Goal: Task Accomplishment & Management: Use online tool/utility

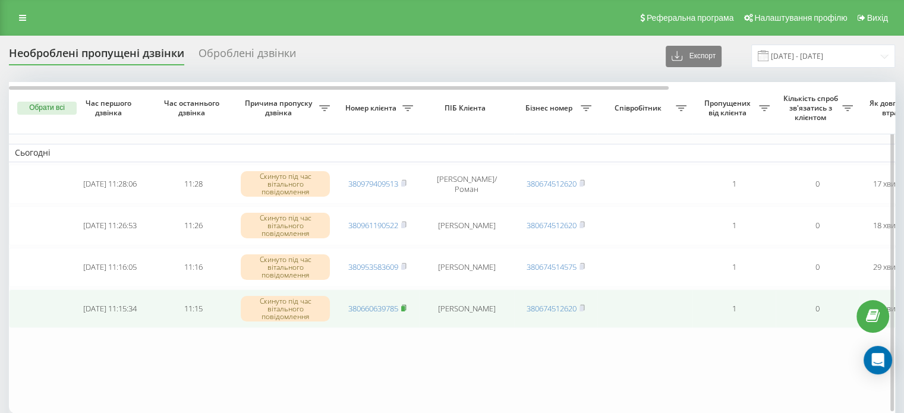
click at [405, 306] on rect at bounding box center [403, 308] width 4 height 5
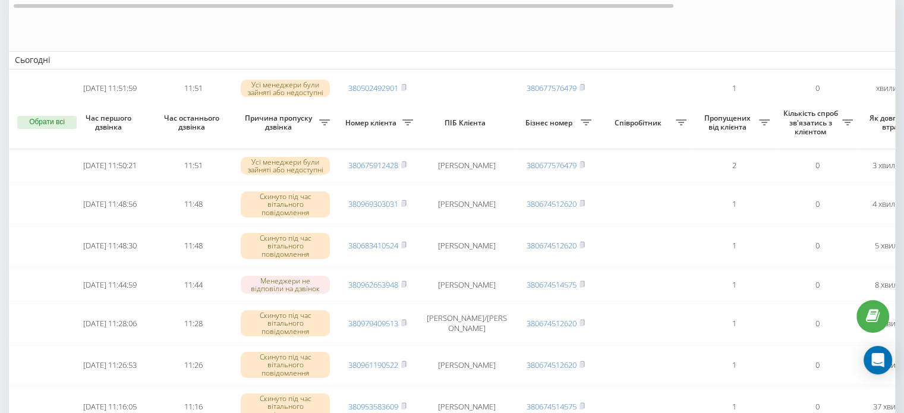
scroll to position [238, 0]
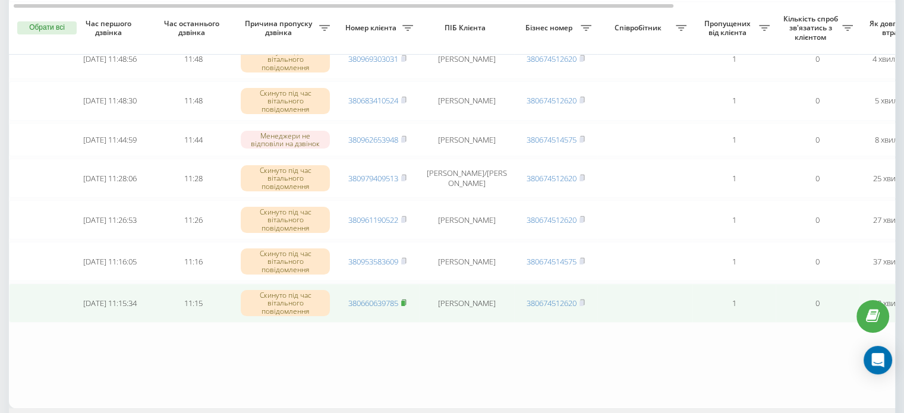
click at [404, 299] on icon at bounding box center [403, 302] width 5 height 7
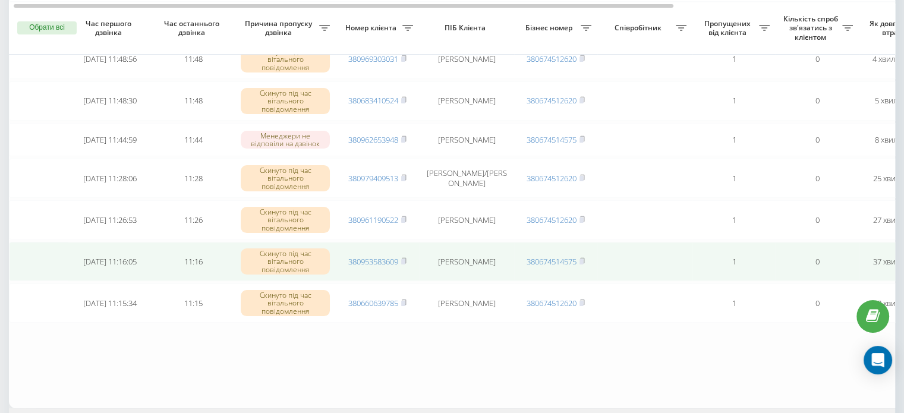
click at [402, 256] on span "380953583609" at bounding box center [377, 261] width 58 height 11
click at [403, 259] on rect at bounding box center [403, 261] width 4 height 5
click at [405, 257] on icon at bounding box center [404, 259] width 4 height 5
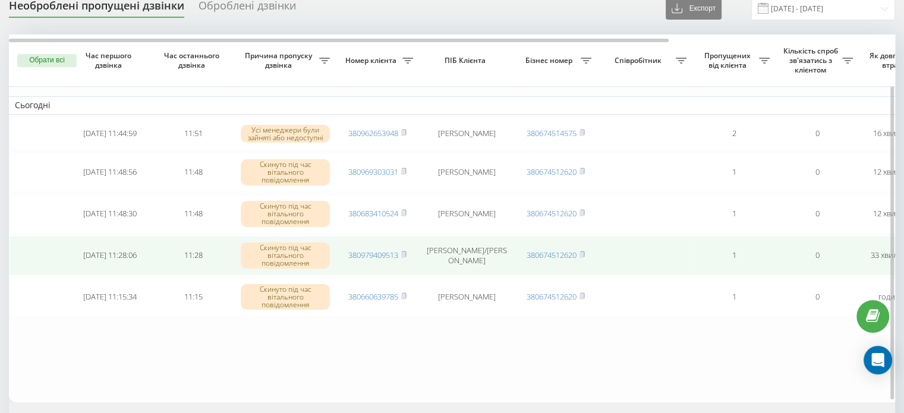
scroll to position [59, 0]
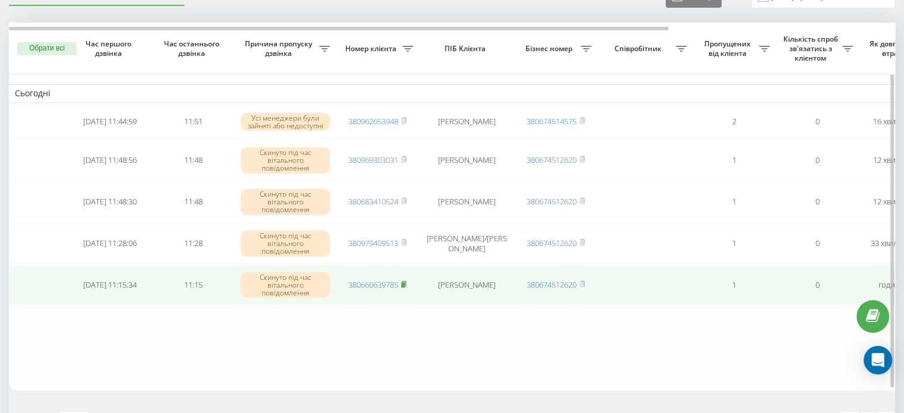
click at [403, 284] on rect at bounding box center [403, 284] width 4 height 5
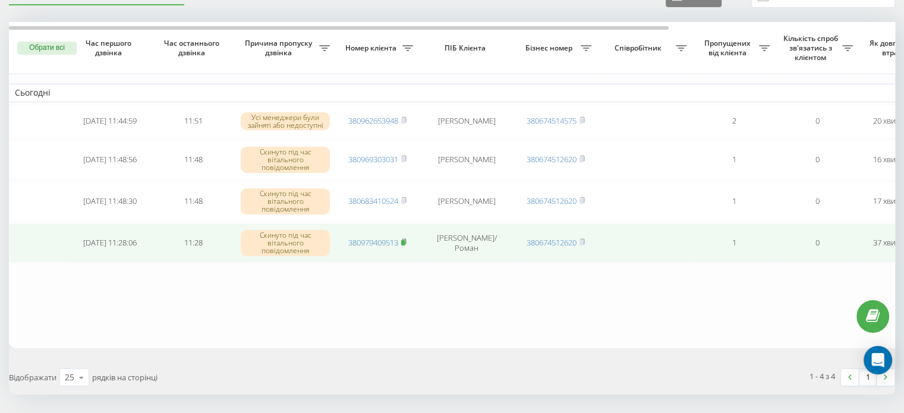
click at [405, 241] on rect at bounding box center [403, 242] width 4 height 5
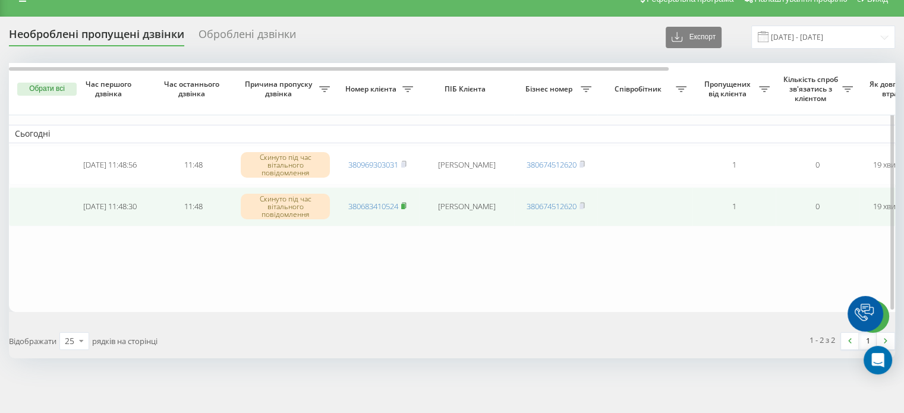
click at [406, 203] on icon at bounding box center [403, 205] width 5 height 7
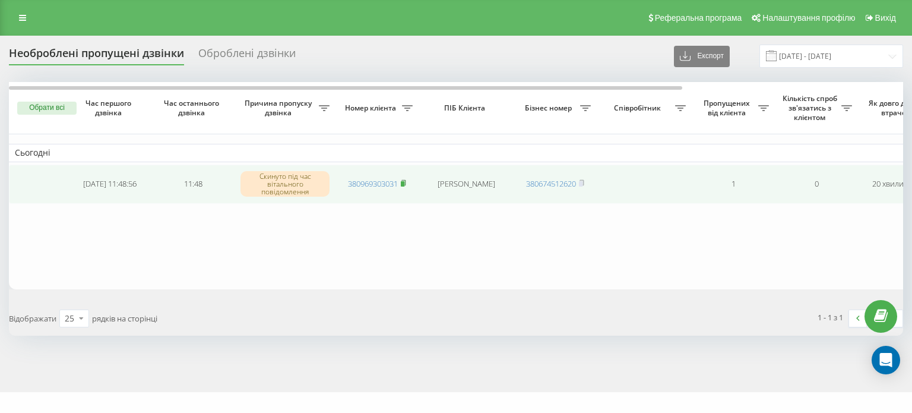
click at [403, 183] on rect at bounding box center [403, 183] width 4 height 5
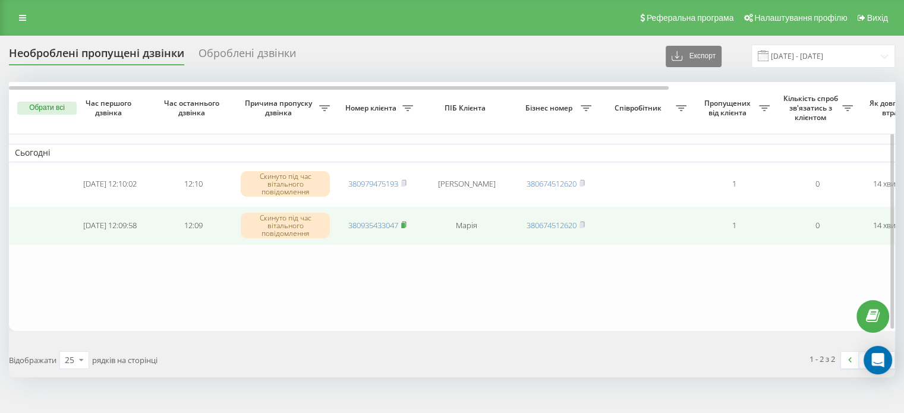
click at [406, 223] on icon at bounding box center [403, 224] width 5 height 7
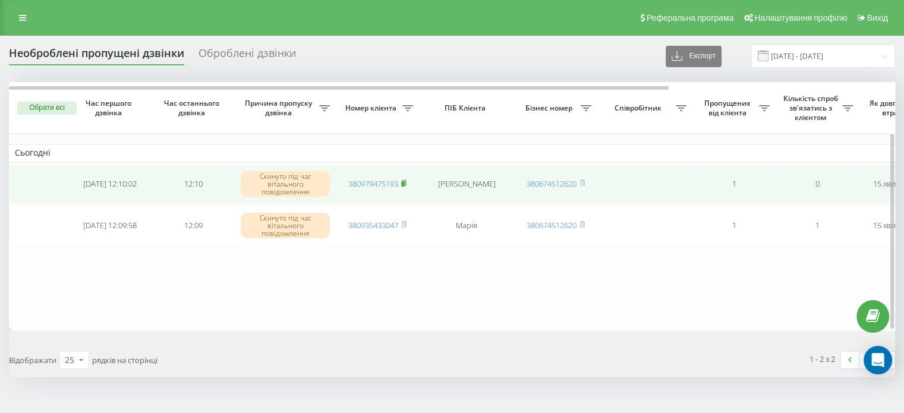
click at [403, 182] on rect at bounding box center [403, 183] width 4 height 5
